Goal: Task Accomplishment & Management: Use online tool/utility

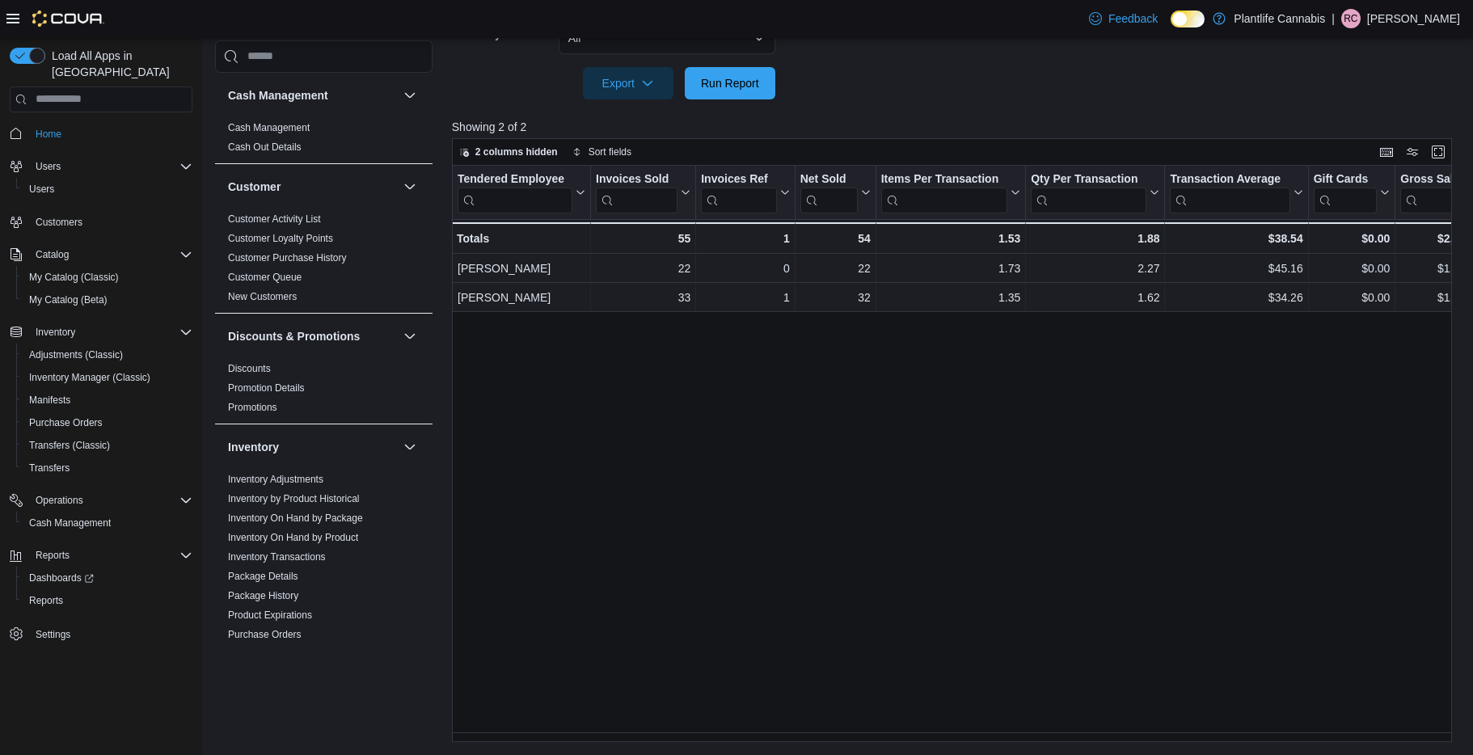
scroll to position [0, 113]
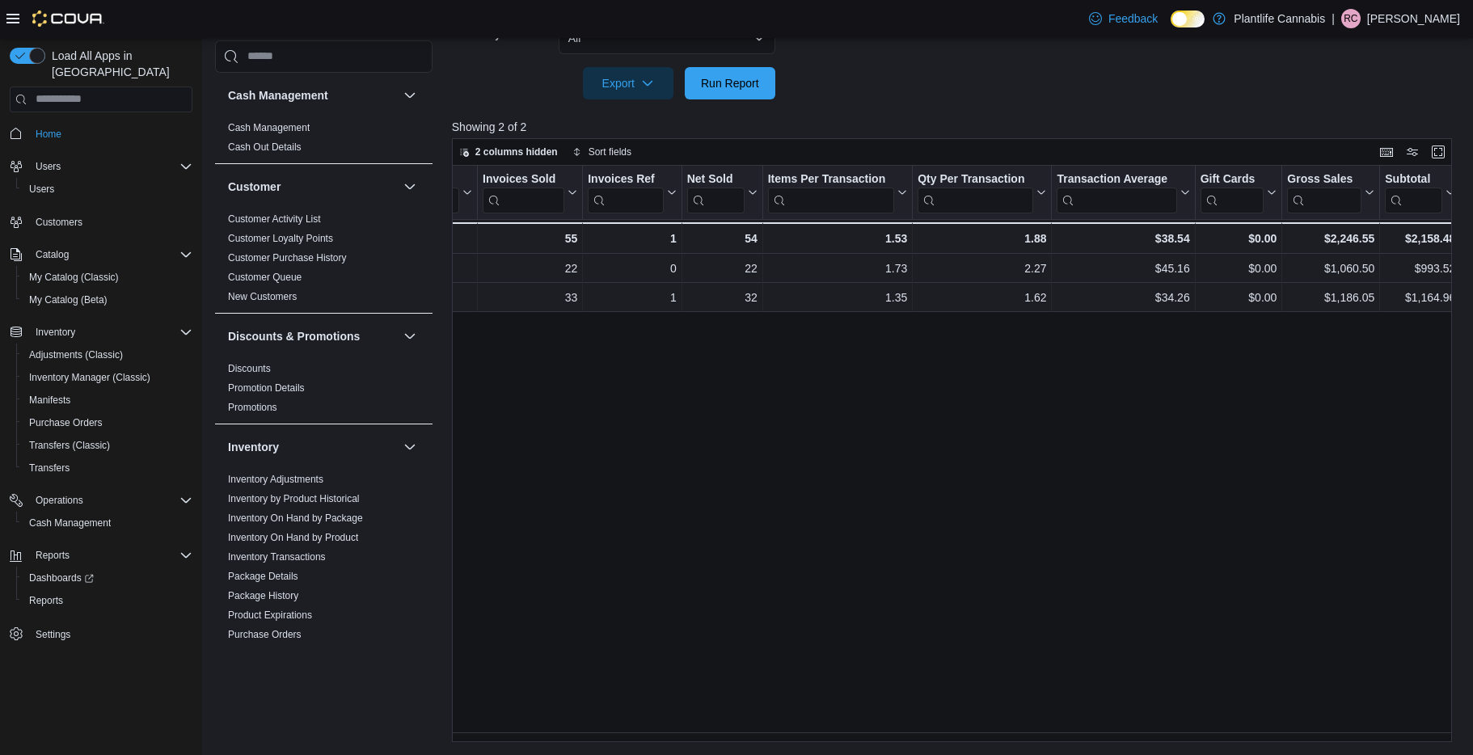
click at [707, 100] on div at bounding box center [957, 108] width 1011 height 19
click at [720, 91] on span "Run Report" at bounding box center [730, 82] width 71 height 32
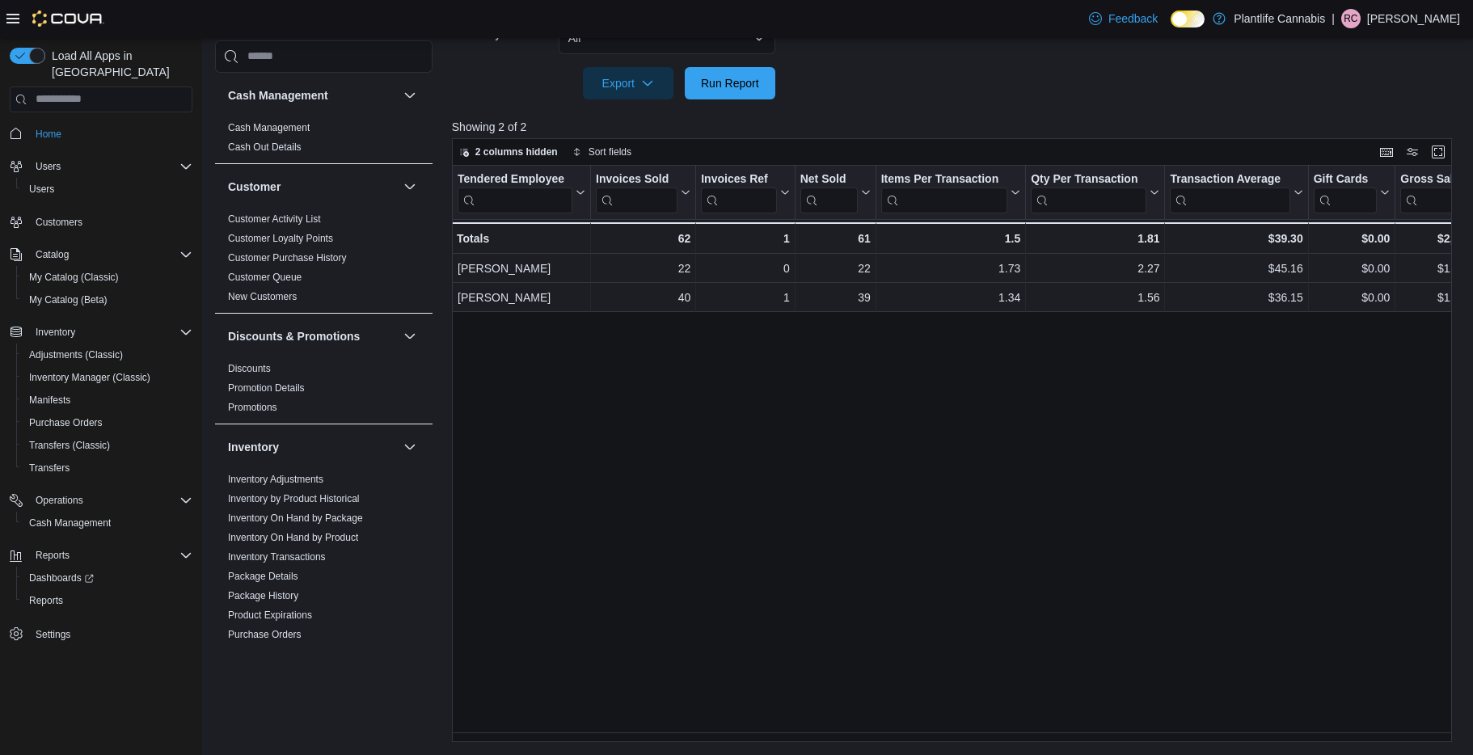
click at [756, 600] on div "Tendered Employee Click to view column header actions Invoices Sold Click to vi…" at bounding box center [957, 454] width 1011 height 577
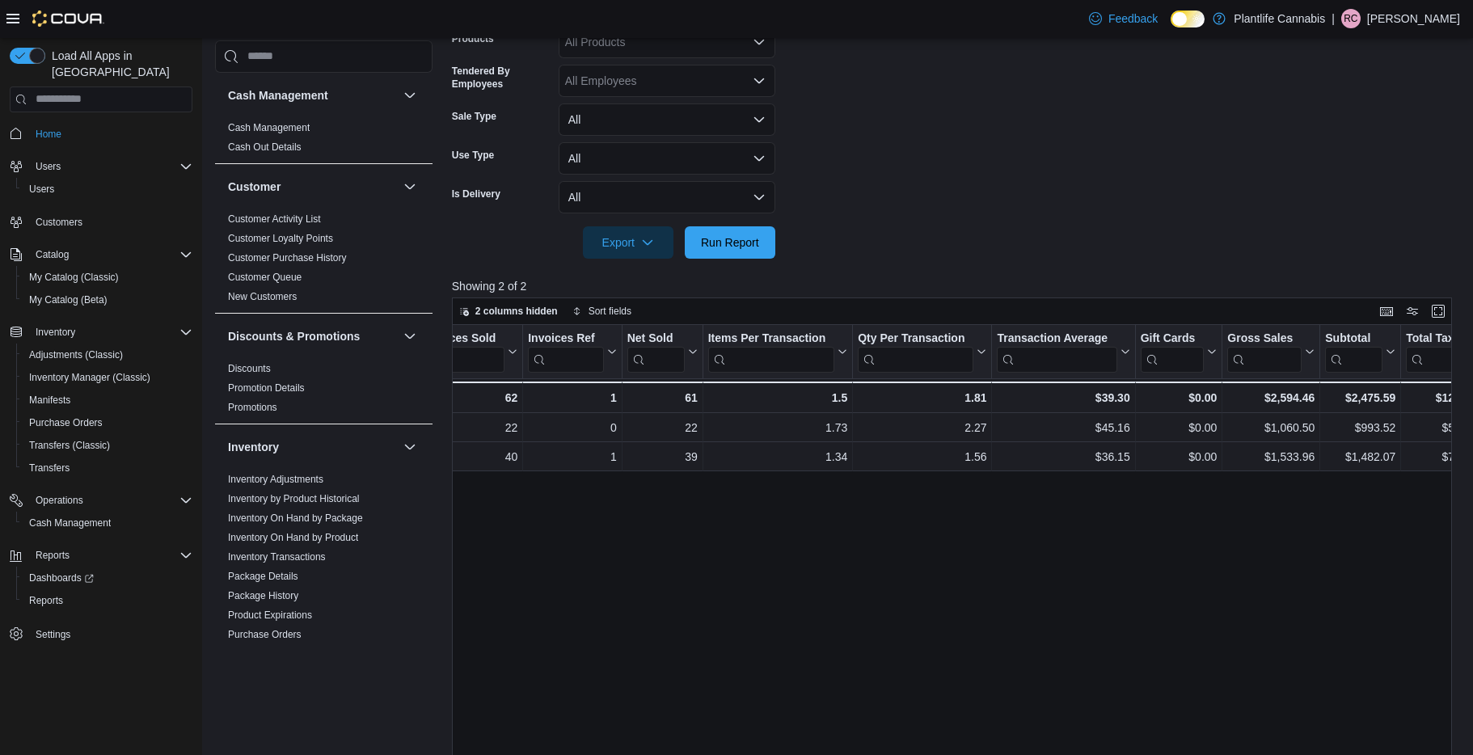
scroll to position [210, 0]
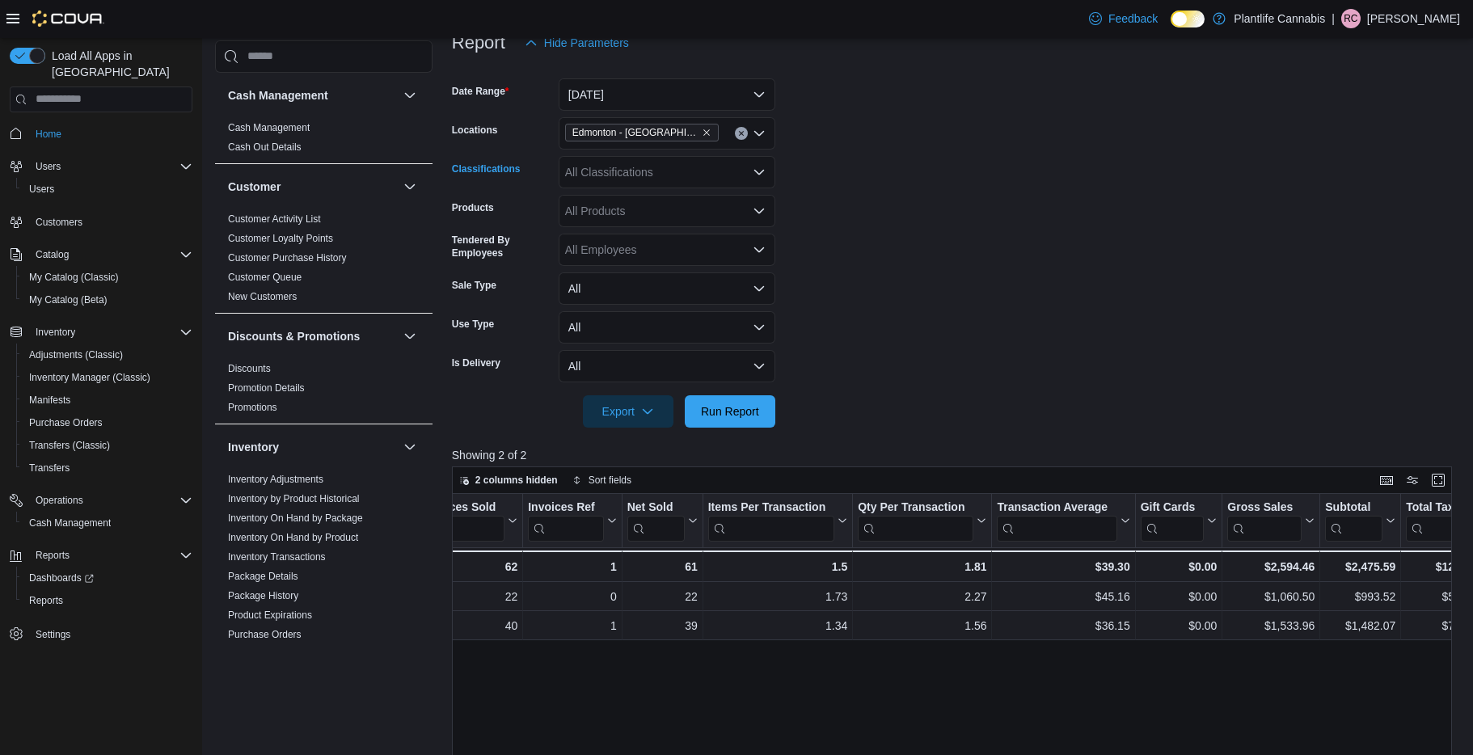
click at [717, 175] on div "All Classifications" at bounding box center [667, 172] width 217 height 32
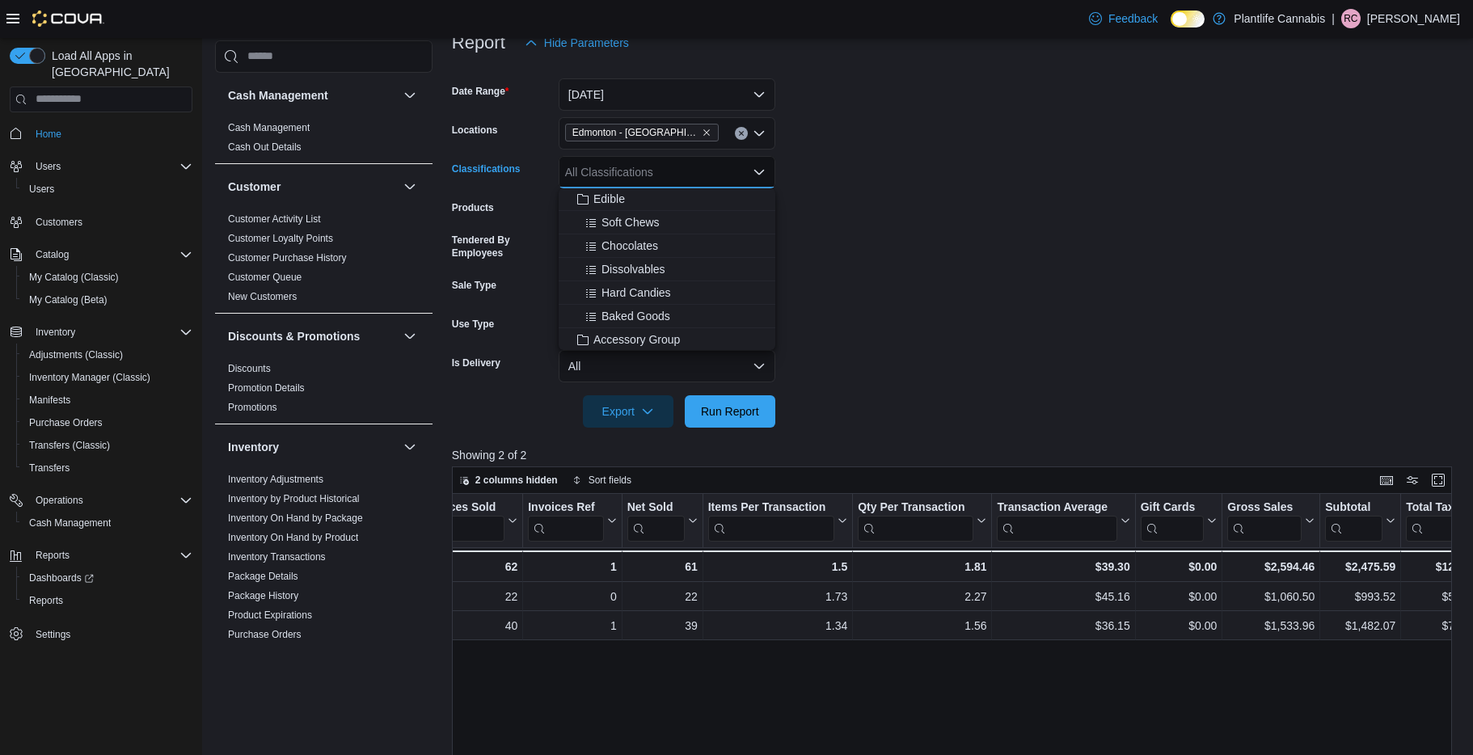
scroll to position [115, 0]
click at [657, 312] on span "Accessory Group" at bounding box center [636, 319] width 87 height 16
click at [707, 395] on div "Export Run Report" at bounding box center [613, 411] width 323 height 32
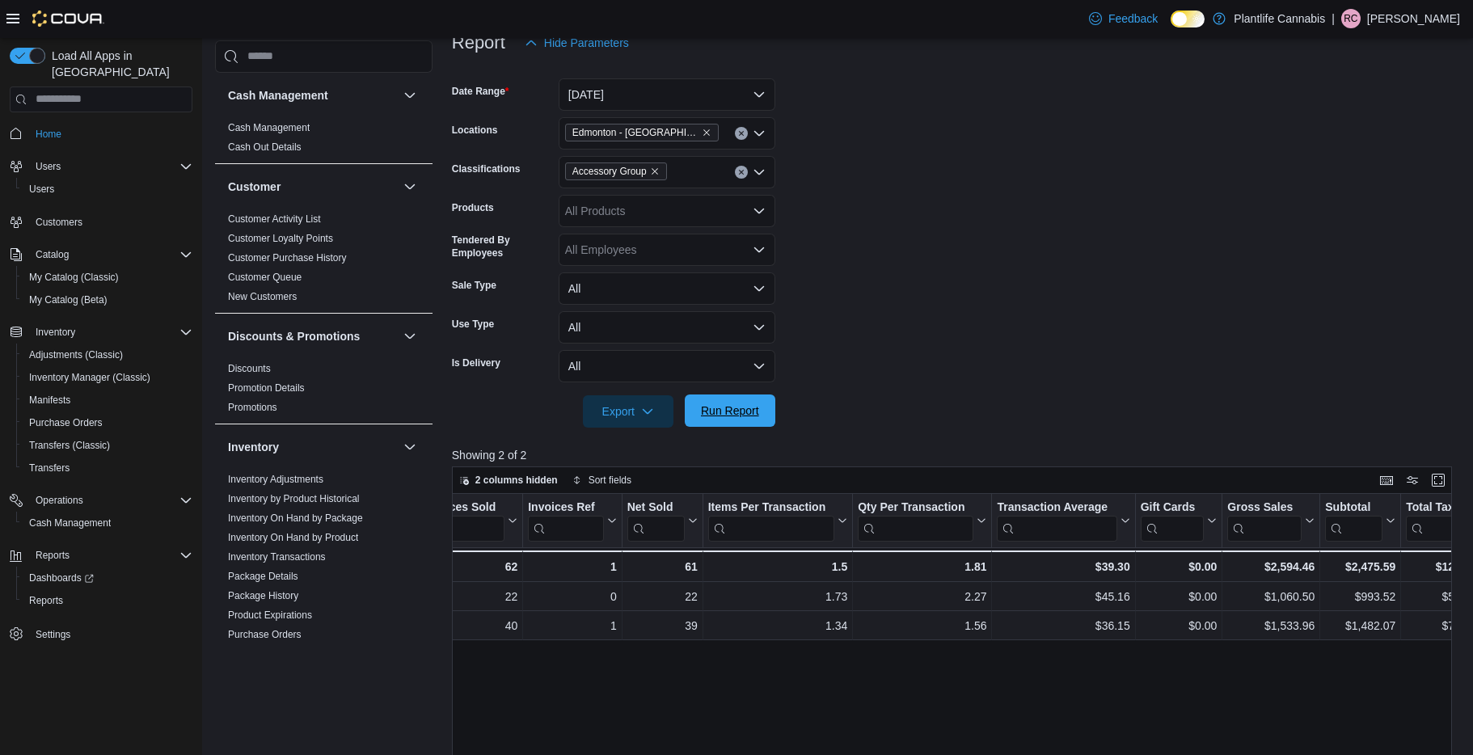
click at [744, 405] on span "Run Report" at bounding box center [730, 411] width 58 height 16
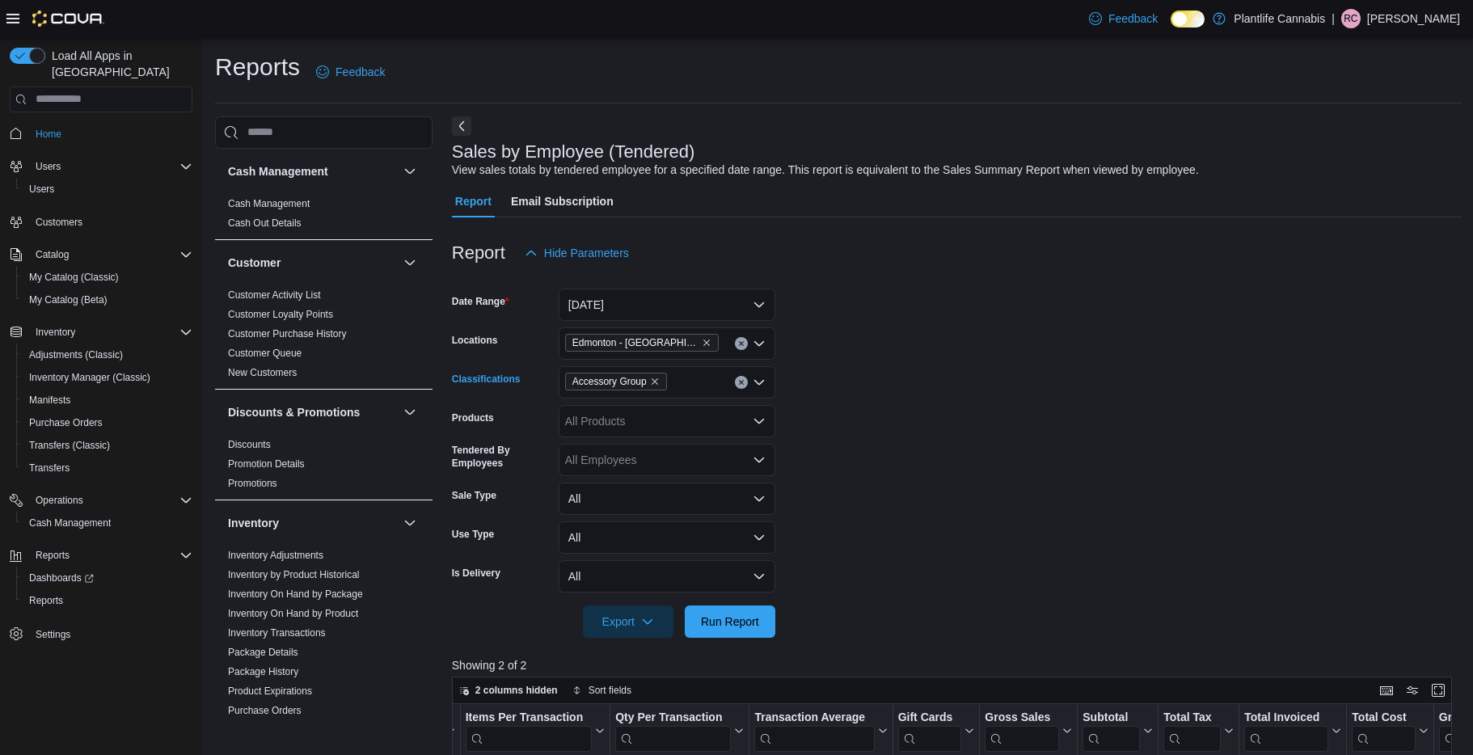
click at [745, 386] on button "Clear input" at bounding box center [741, 382] width 13 height 13
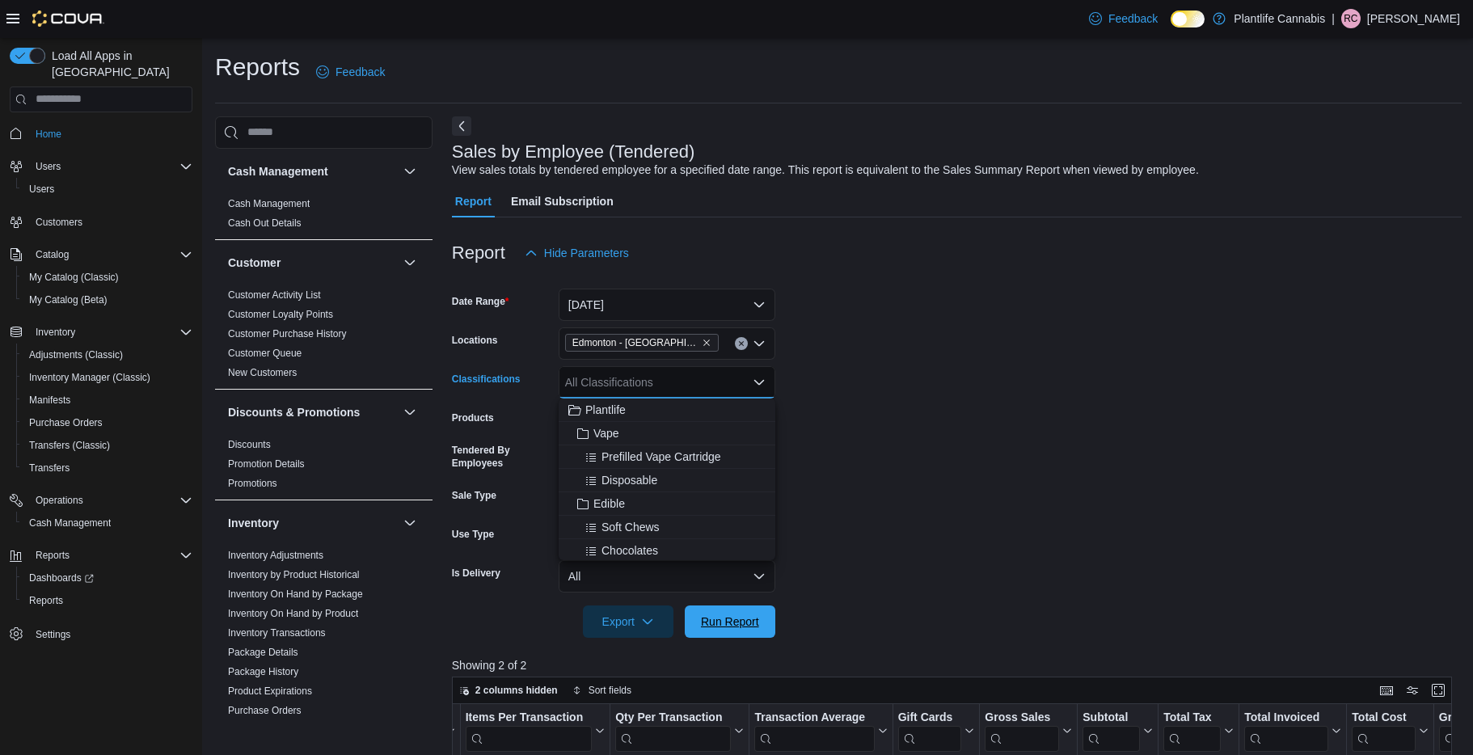
drag, startPoint x: 733, startPoint y: 615, endPoint x: 825, endPoint y: 582, distance: 98.0
click at [734, 615] on span "Run Report" at bounding box center [730, 622] width 58 height 16
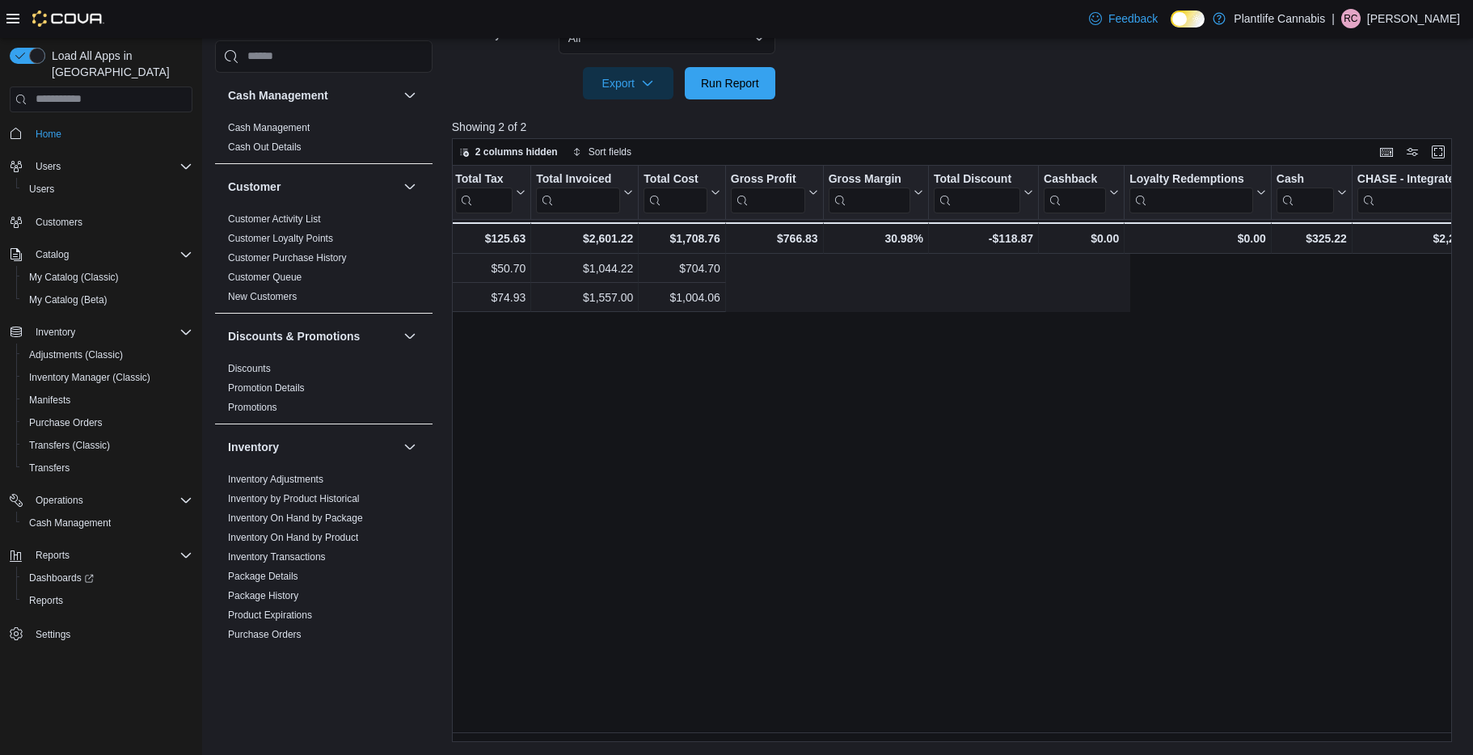
scroll to position [0, 1421]
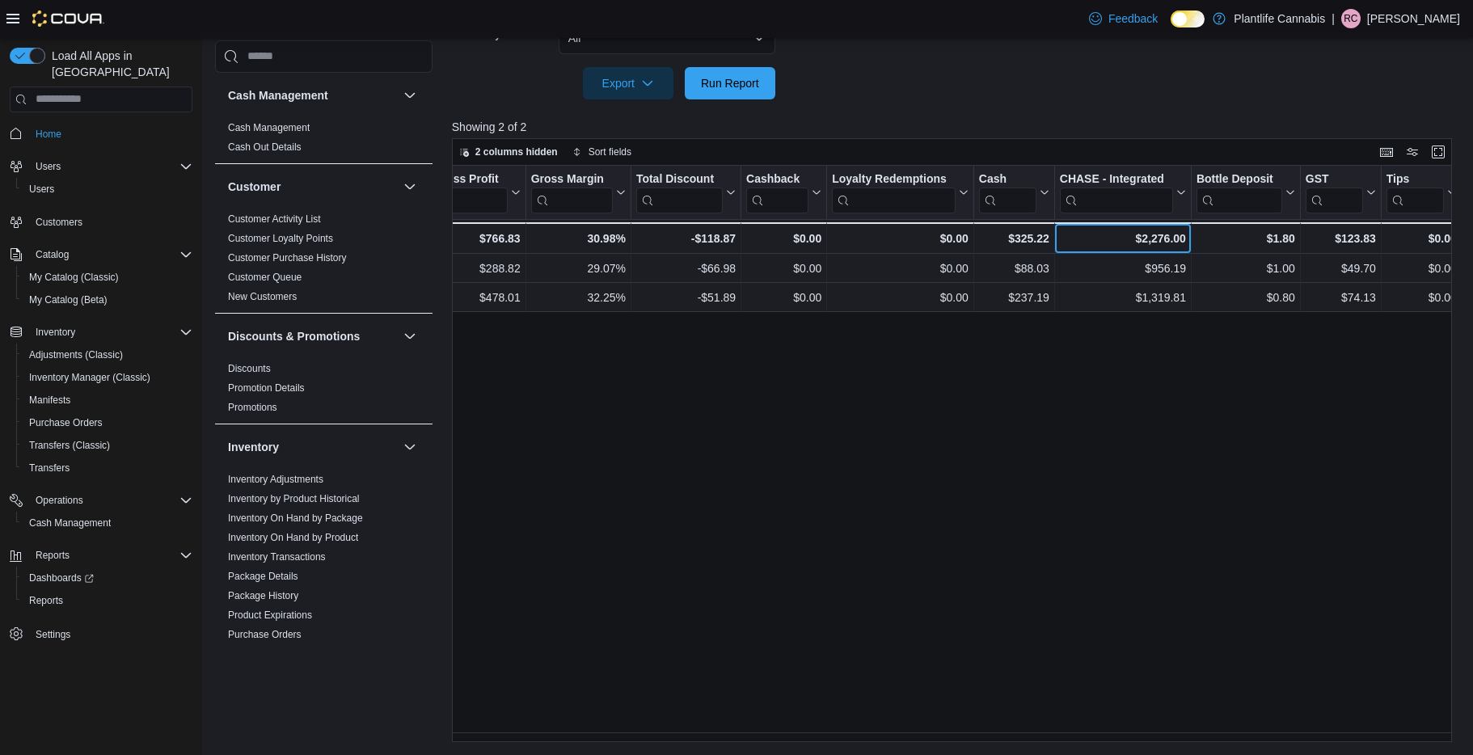
click at [1120, 236] on div "$2,276.00" at bounding box center [1123, 238] width 126 height 19
copy div "$2,276.00"
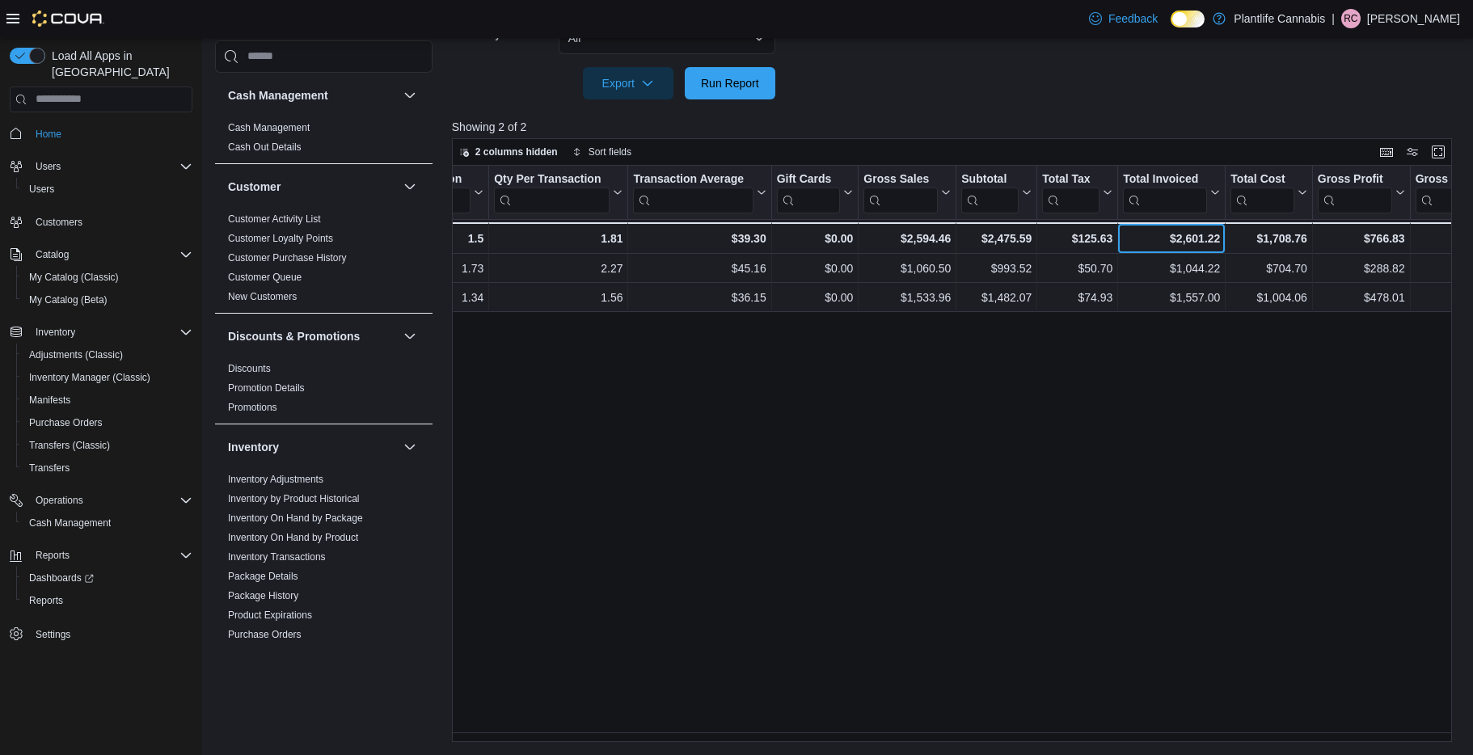
click at [1211, 226] on div "$2,601.22 - Total Invoiced, column 12, row 3" at bounding box center [1172, 238] width 108 height 32
click at [1189, 240] on div "$2,601.22" at bounding box center [1171, 238] width 97 height 19
copy div "2,601.22"
